Goal: Information Seeking & Learning: Learn about a topic

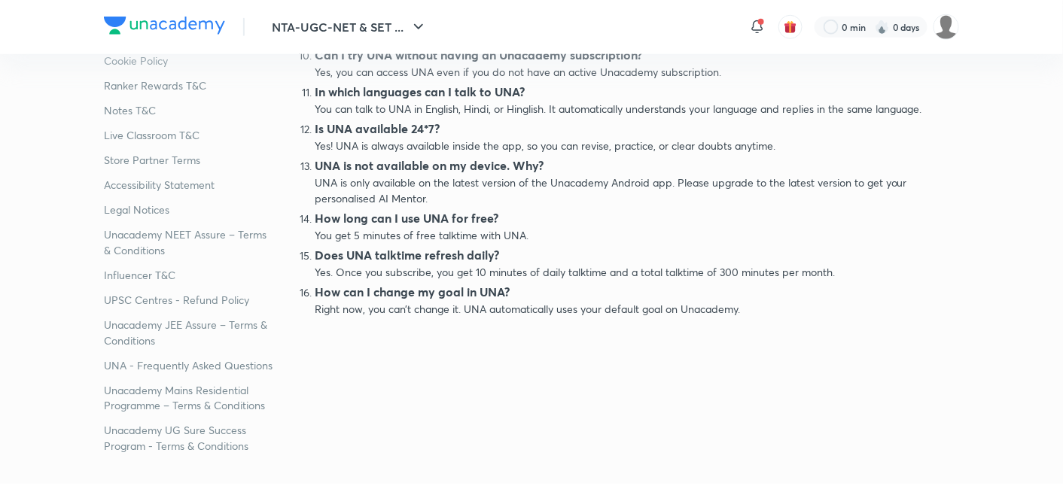
scroll to position [334, 0]
